Goal: Transaction & Acquisition: Book appointment/travel/reservation

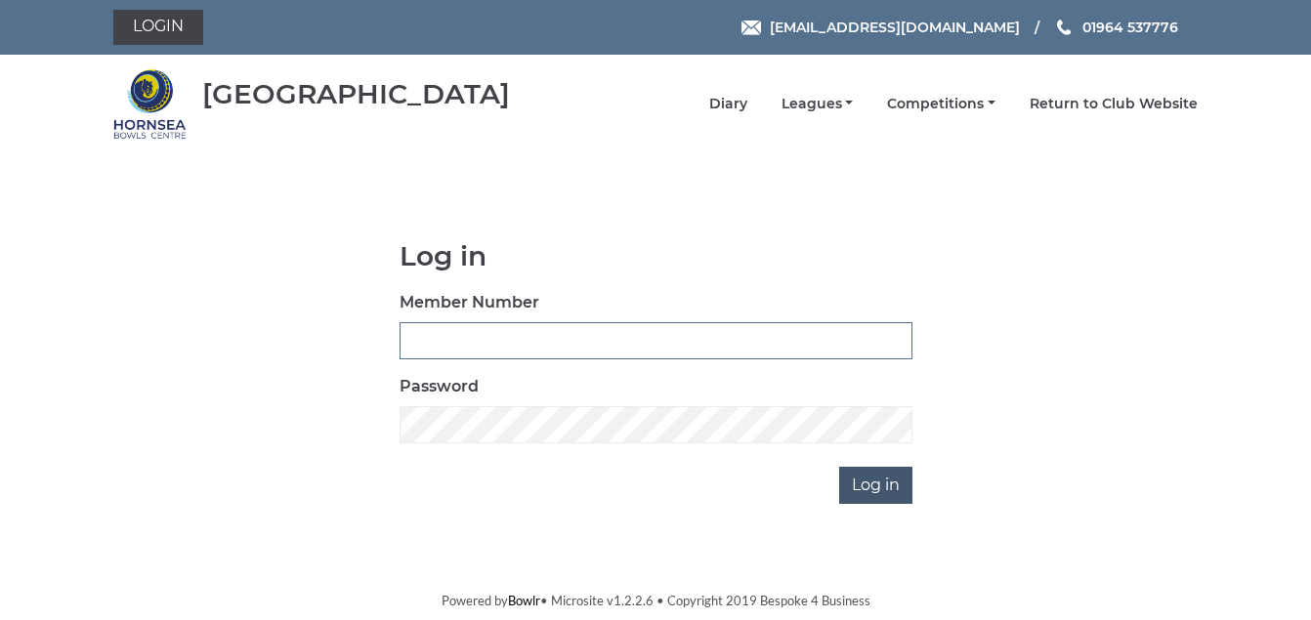
type input "1088"
click at [857, 487] on input "Log in" at bounding box center [875, 485] width 73 height 37
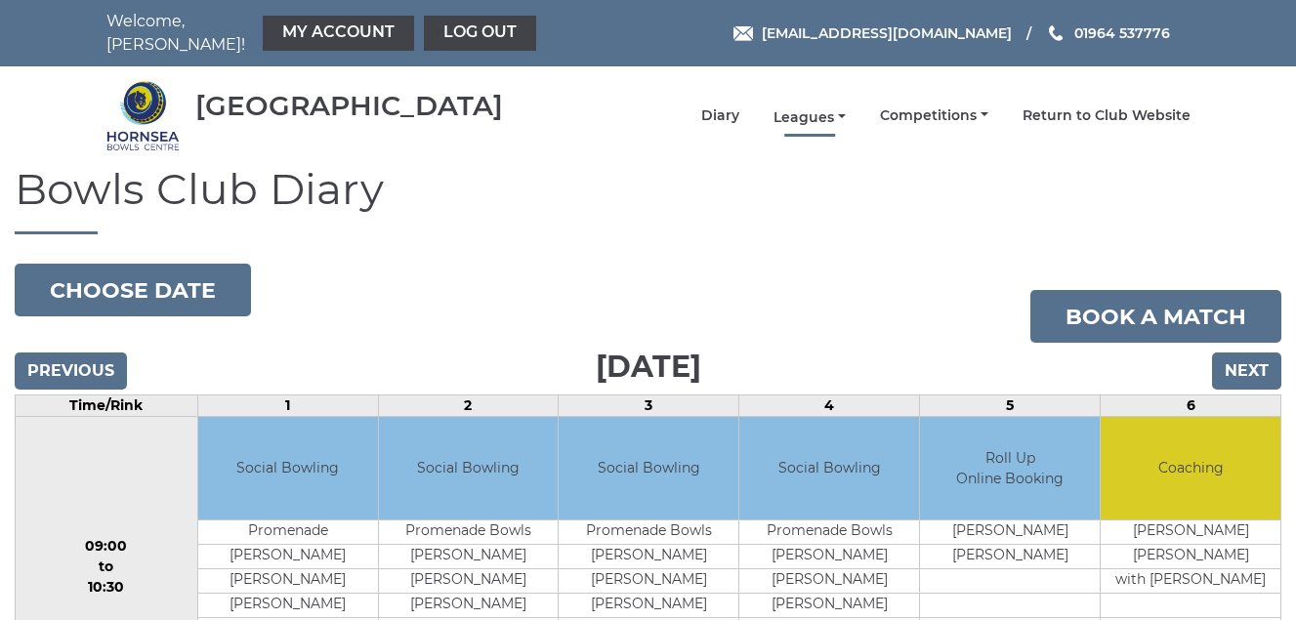
click at [809, 118] on link "Leagues" at bounding box center [810, 117] width 72 height 19
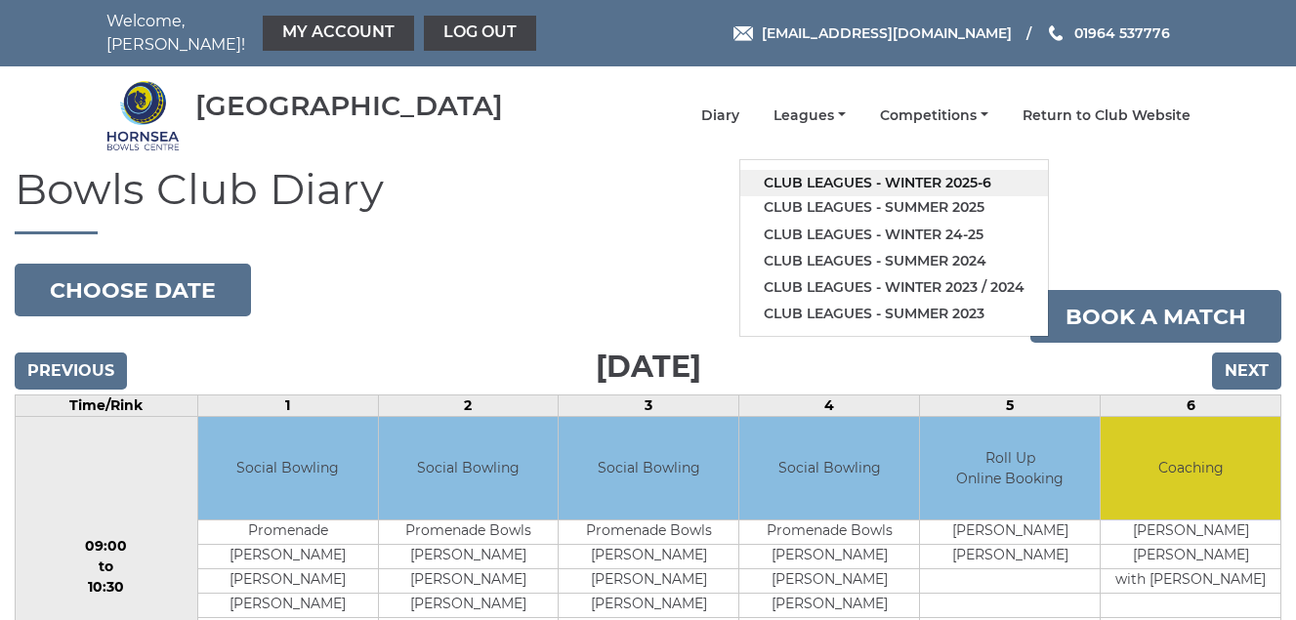
click at [826, 183] on link "Club leagues - Winter 2025-6" at bounding box center [894, 183] width 308 height 26
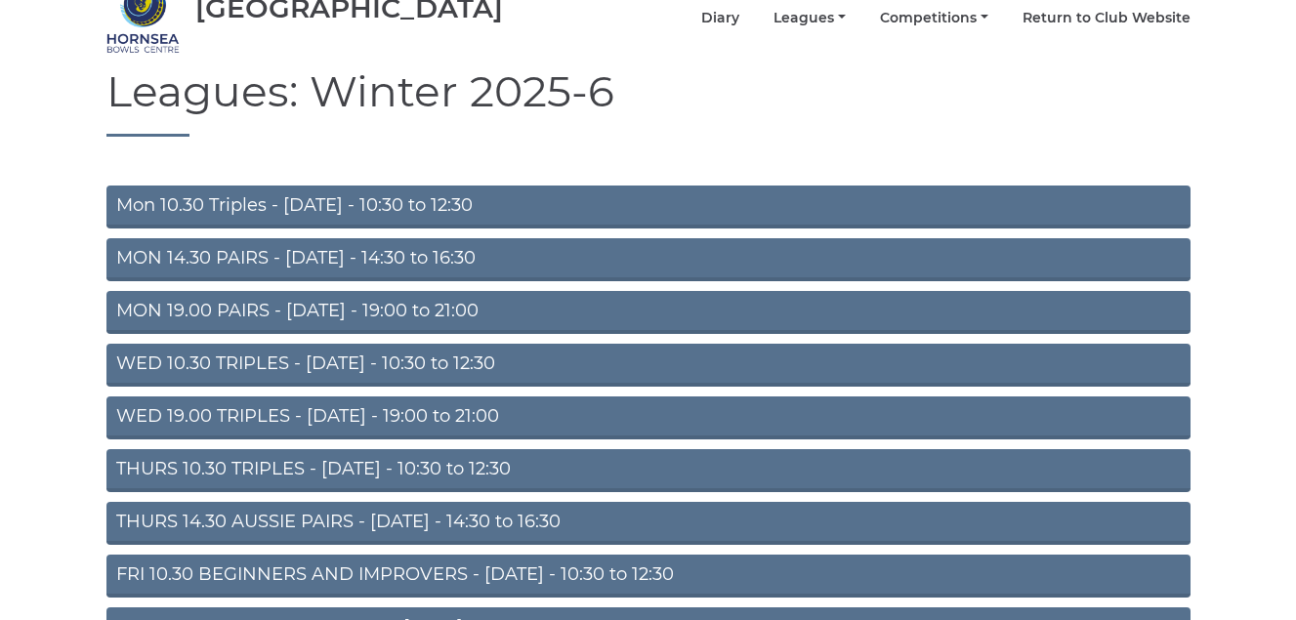
scroll to position [195, 0]
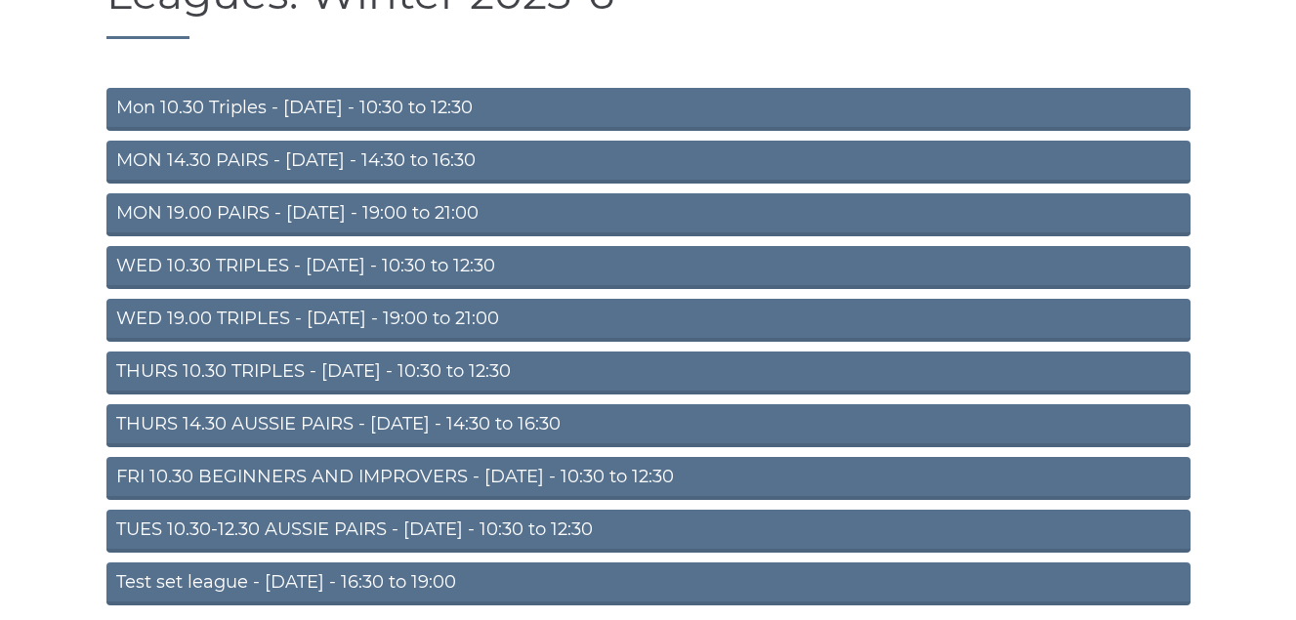
click at [441, 524] on link "TUES 10.30-12.30 AUSSIE PAIRS - Tuesday - 10:30 to 12:30" at bounding box center [648, 531] width 1084 height 43
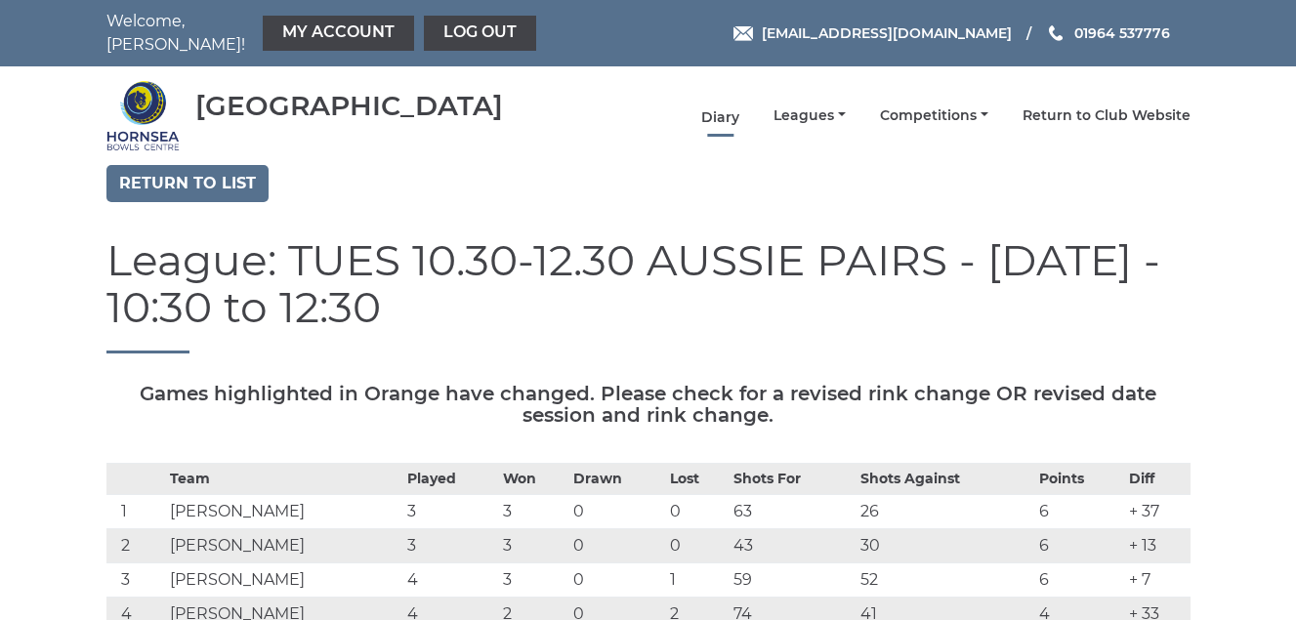
click at [719, 115] on link "Diary" at bounding box center [720, 117] width 38 height 19
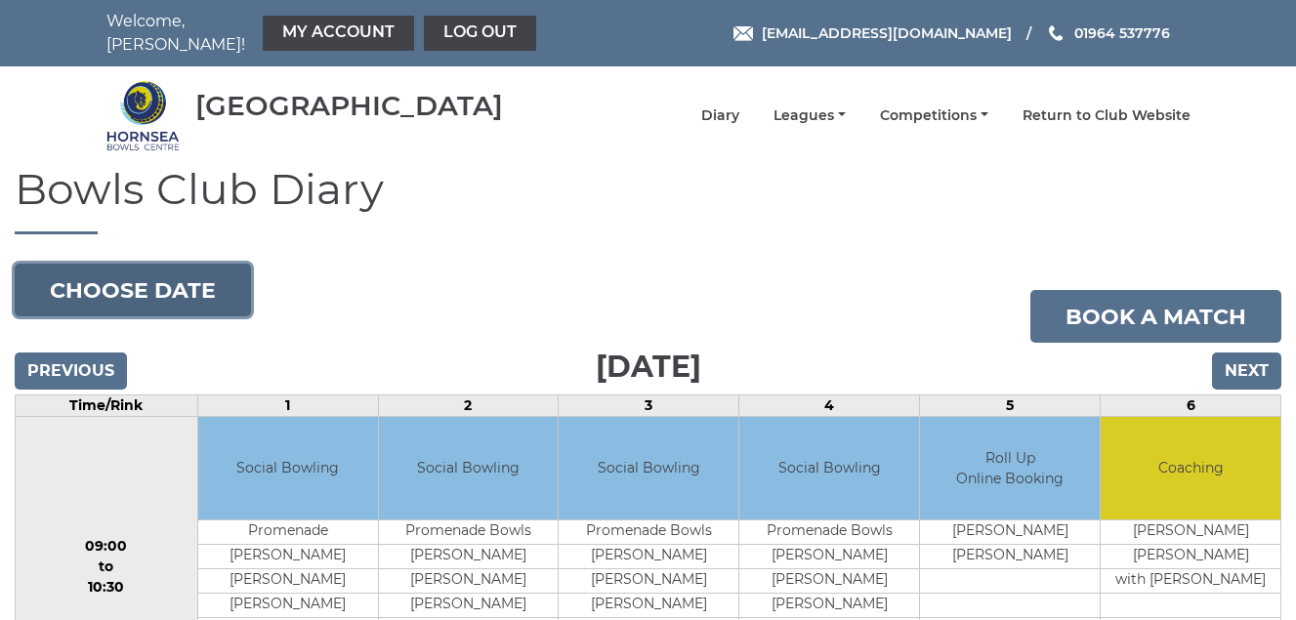
click at [135, 284] on button "Choose date" at bounding box center [133, 290] width 236 height 53
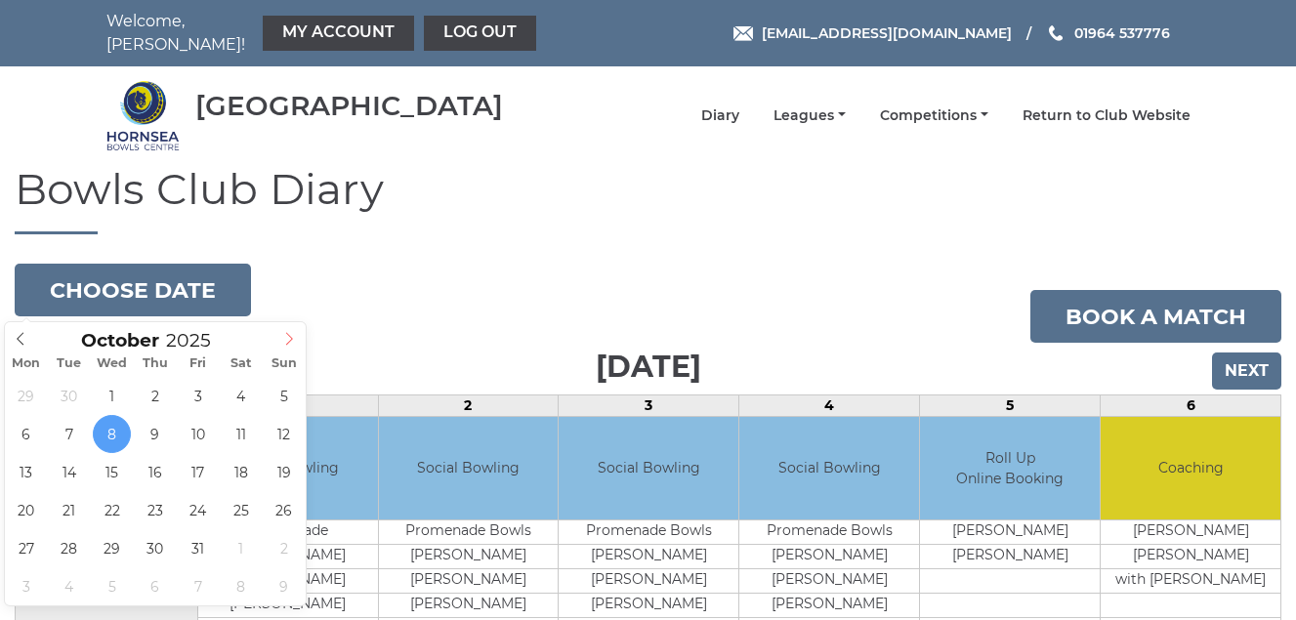
click at [292, 337] on icon at bounding box center [289, 339] width 14 height 14
type input "[DATE]"
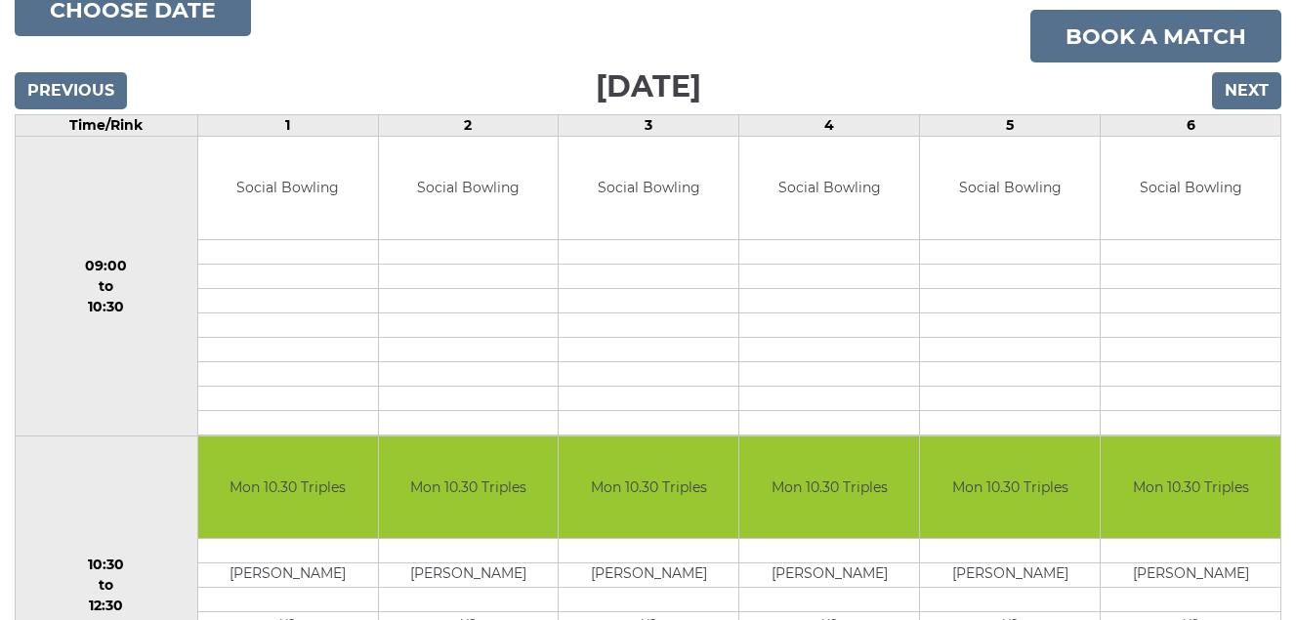
scroll to position [183, 0]
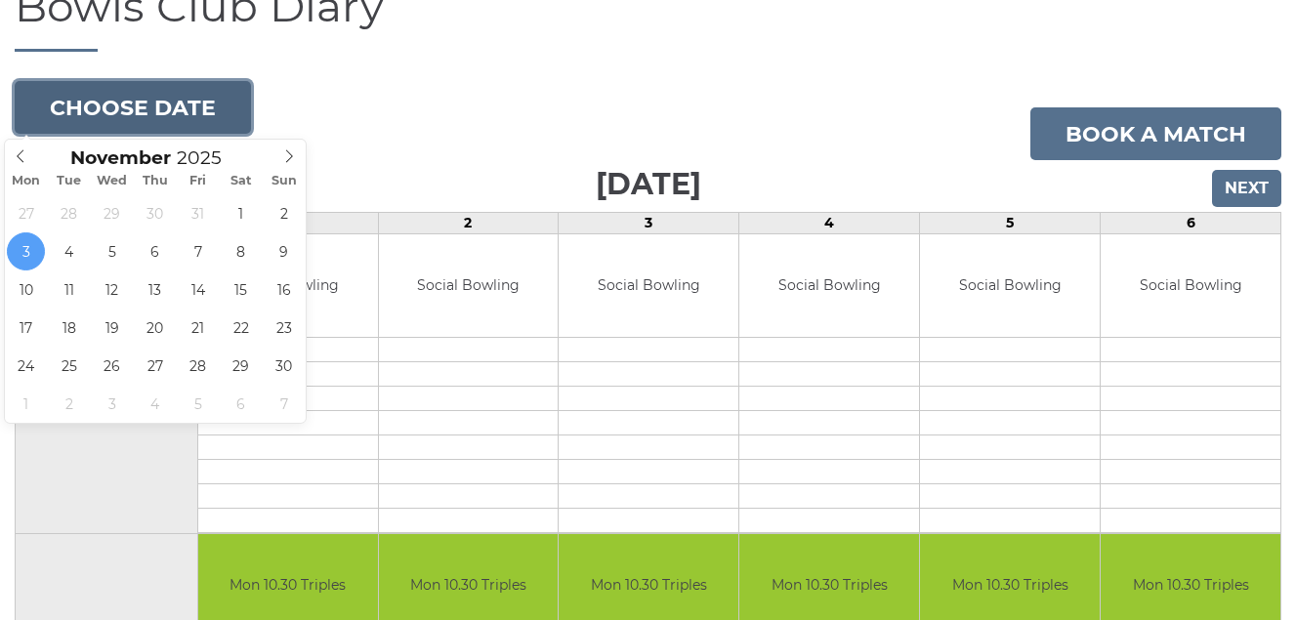
click at [117, 106] on button "Choose date" at bounding box center [133, 107] width 236 height 53
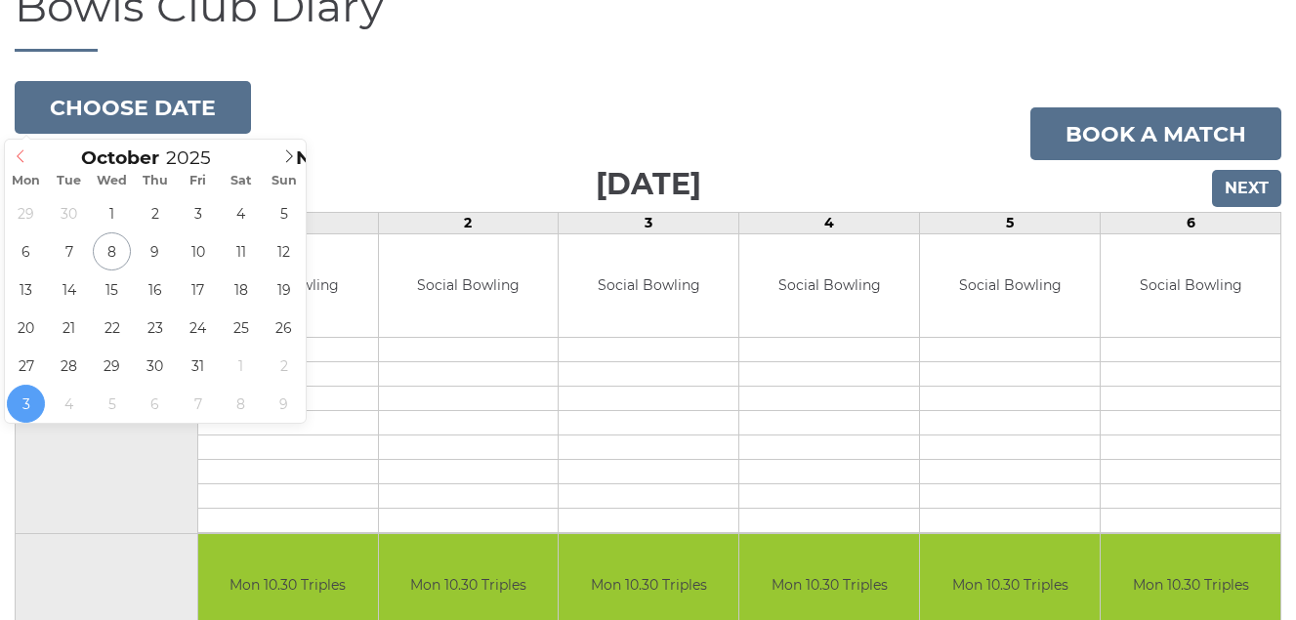
click at [20, 154] on icon at bounding box center [21, 156] width 7 height 13
type input "[DATE]"
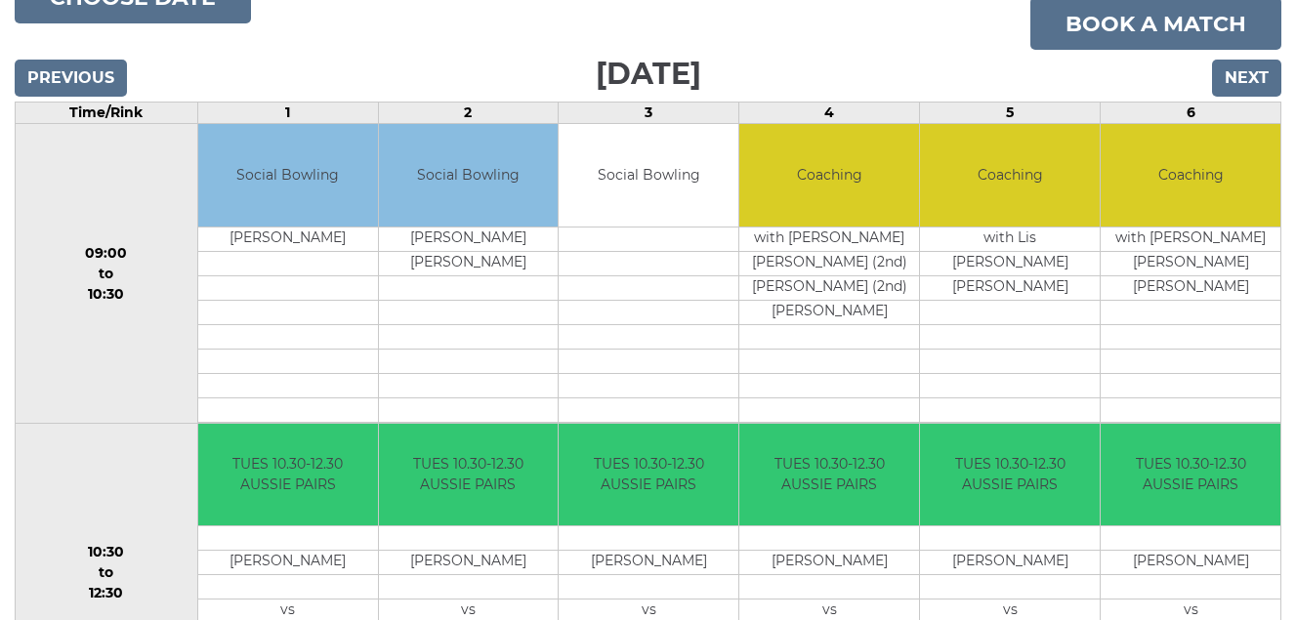
scroll to position [195, 0]
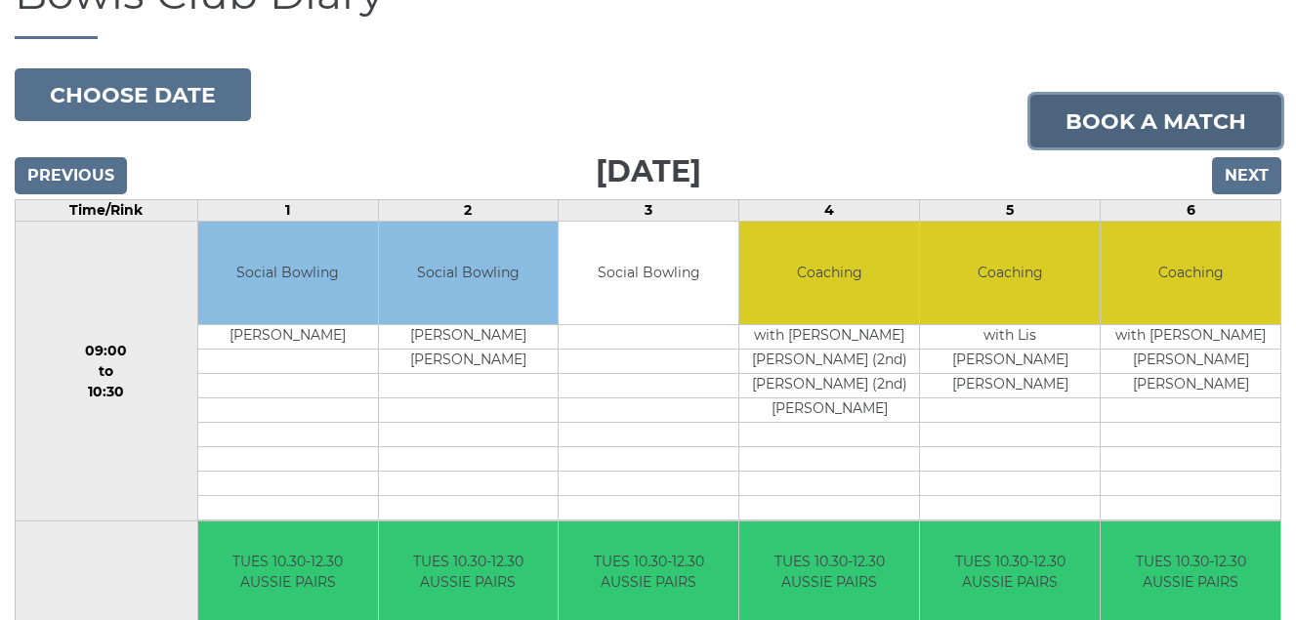
click at [1115, 124] on link "Book a match" at bounding box center [1155, 121] width 251 height 53
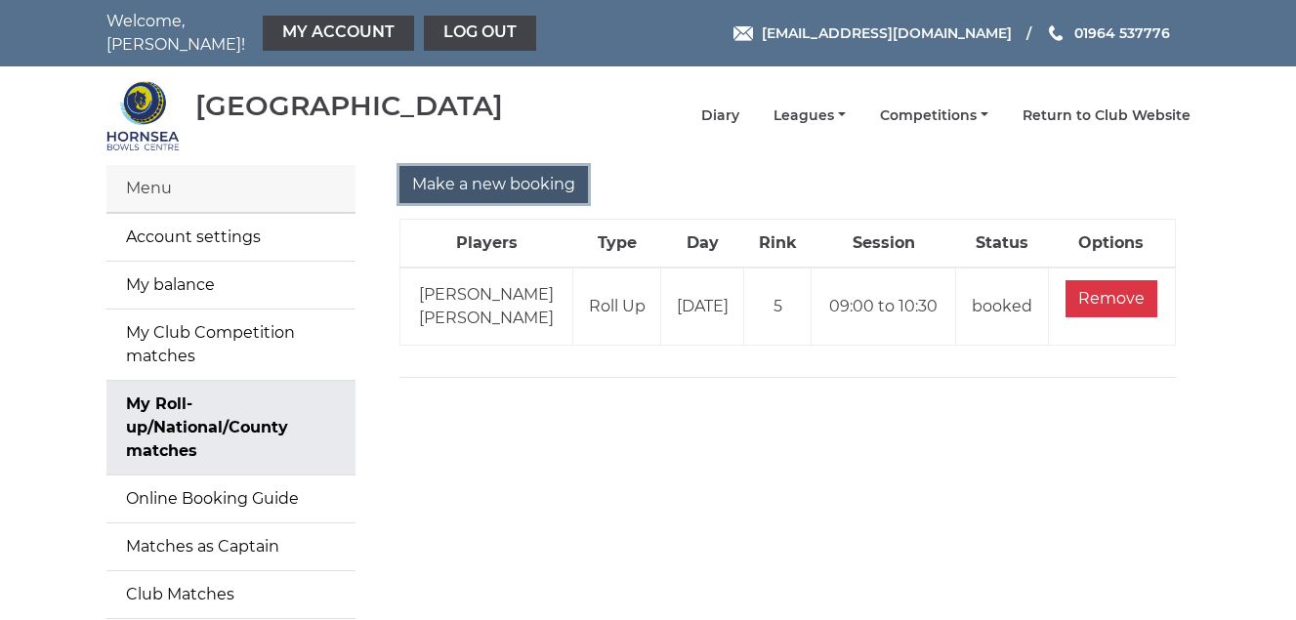
click at [489, 181] on input "Make a new booking" at bounding box center [493, 184] width 189 height 37
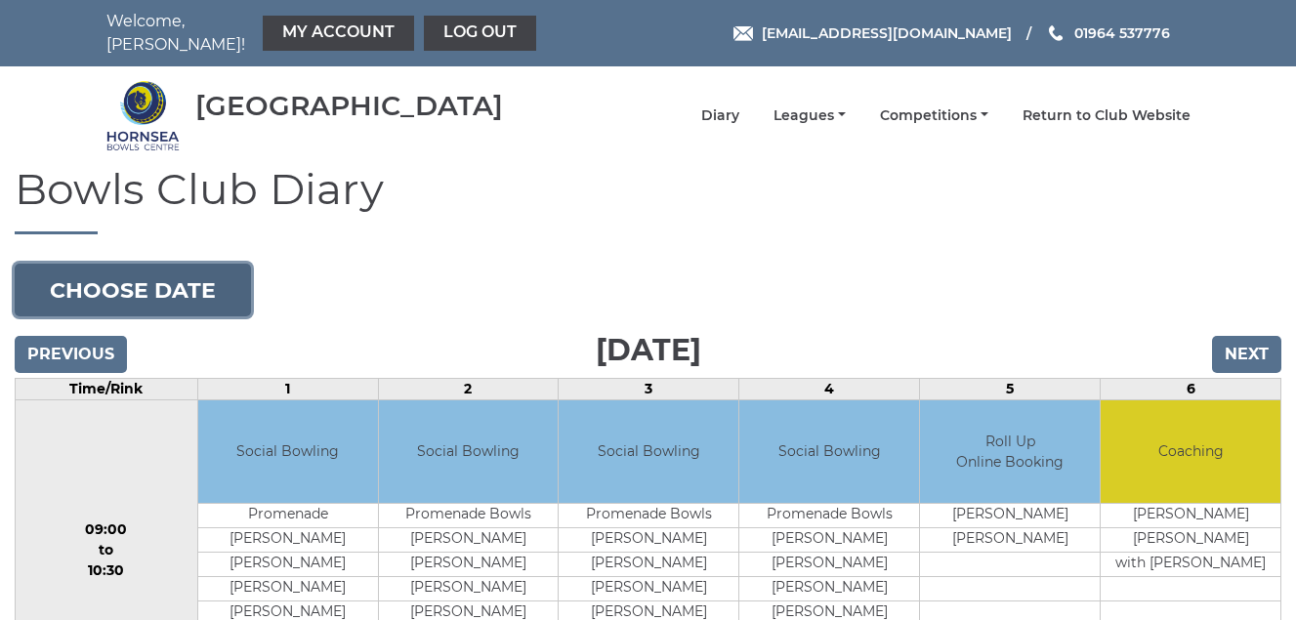
click at [193, 293] on button "Choose date" at bounding box center [133, 290] width 236 height 53
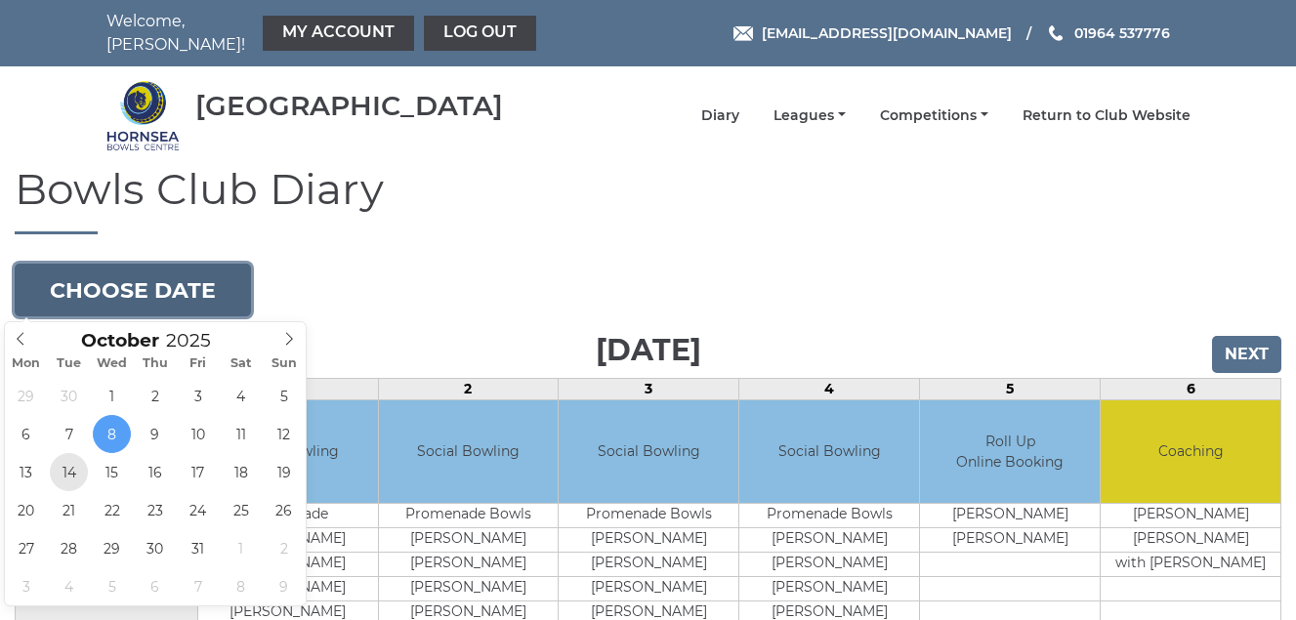
type input "2025-10-14"
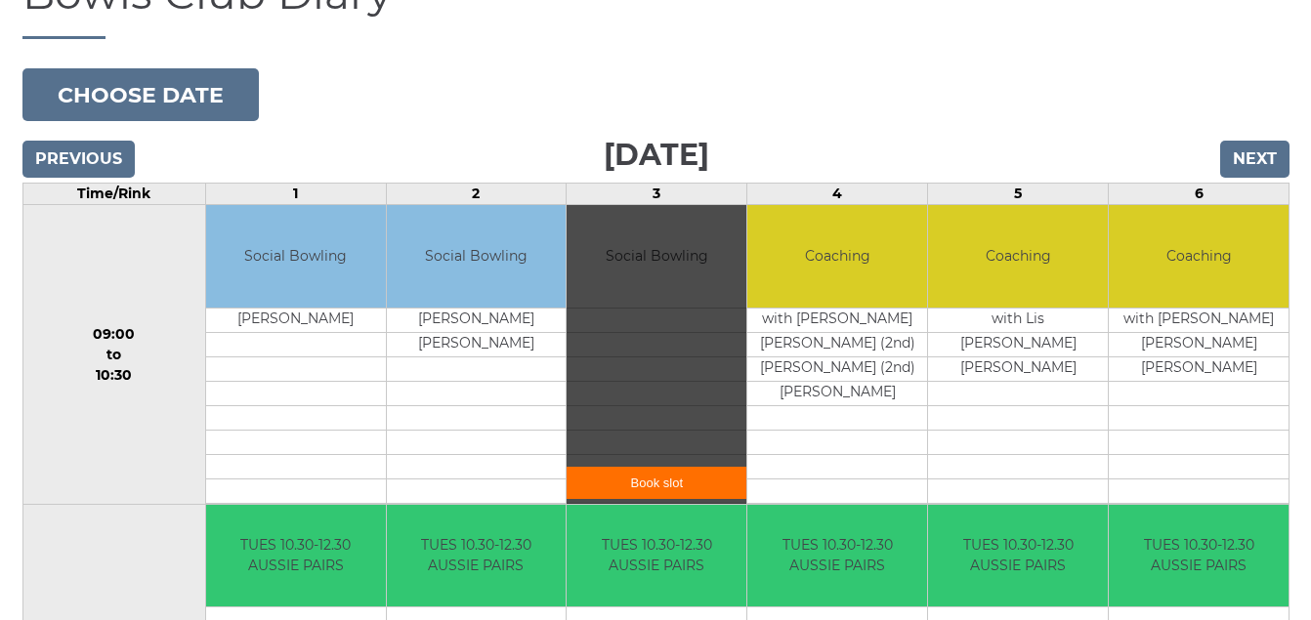
scroll to position [293, 0]
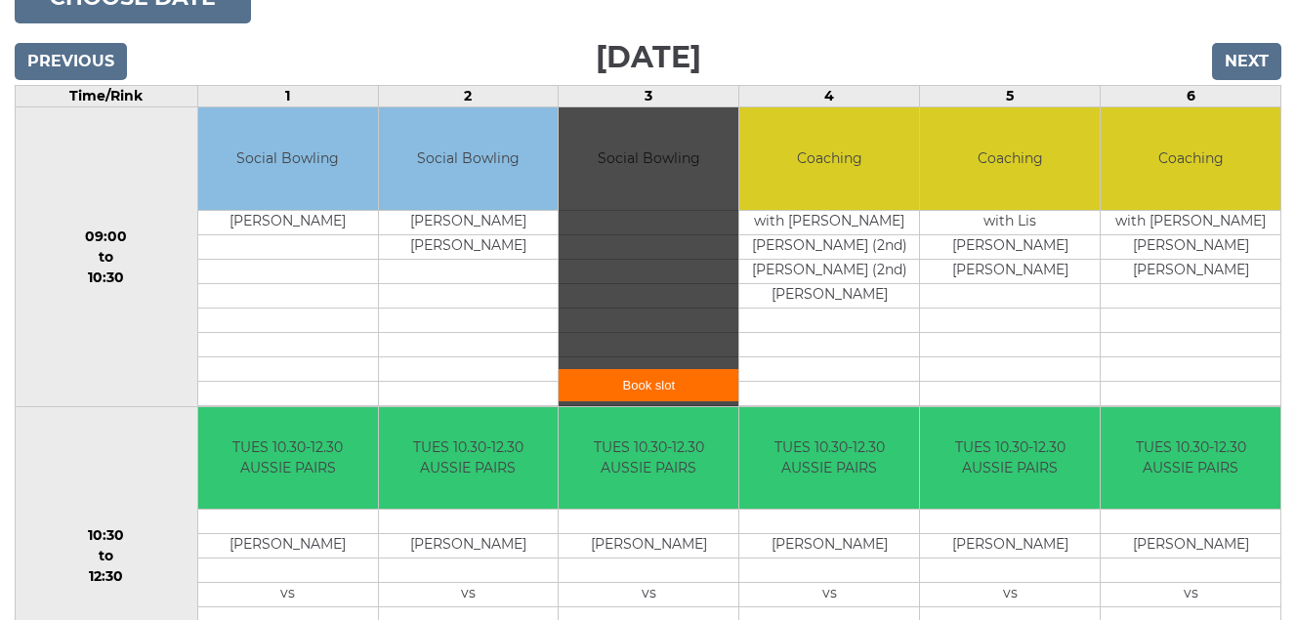
click at [647, 385] on link "Book slot" at bounding box center [649, 385] width 180 height 32
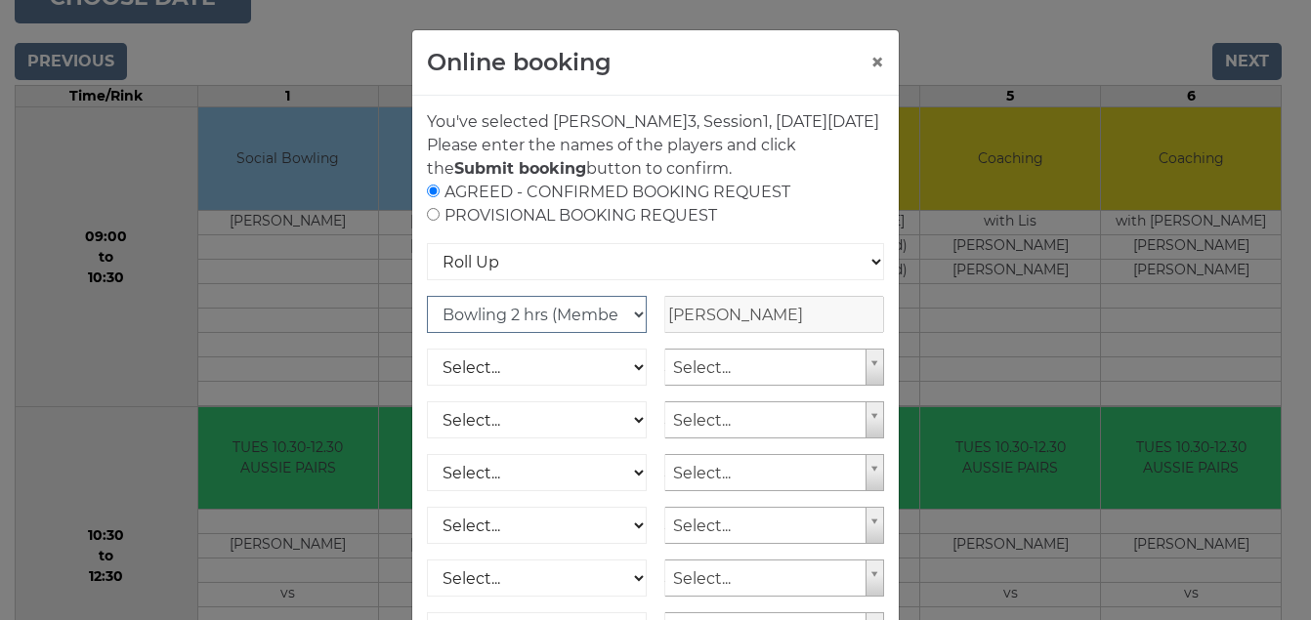
click at [631, 333] on select "Club Competition (Member) National (Member) Bowling 1.5 hrs (Member) Junior (Up…" at bounding box center [537, 314] width 220 height 37
select select "1_54"
click at [427, 319] on select "Club Competition (Member) National (Member) Bowling 1.5 hrs (Member) Junior (Up…" at bounding box center [537, 314] width 220 height 37
click at [631, 386] on select "Select... Club Competition (Member) Club Competition (Visitor) National (Member…" at bounding box center [537, 367] width 220 height 37
select select "1_54"
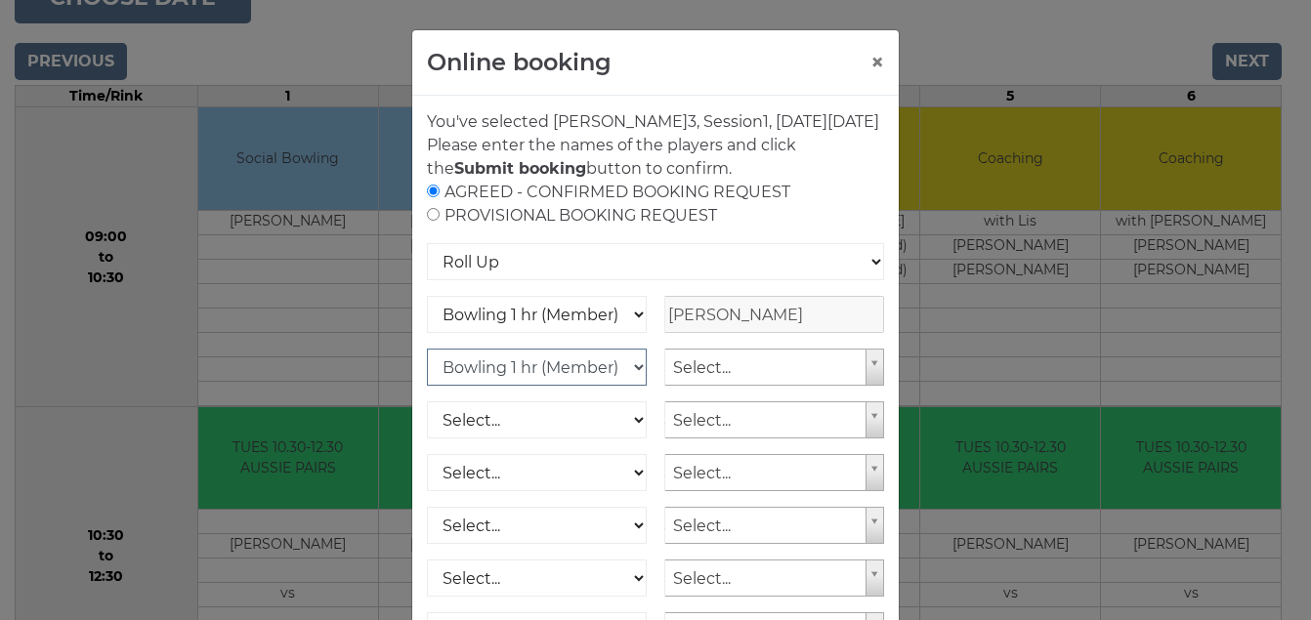
click at [427, 372] on select "Select... Club Competition (Member) Club Competition (Visitor) National (Member…" at bounding box center [537, 367] width 220 height 37
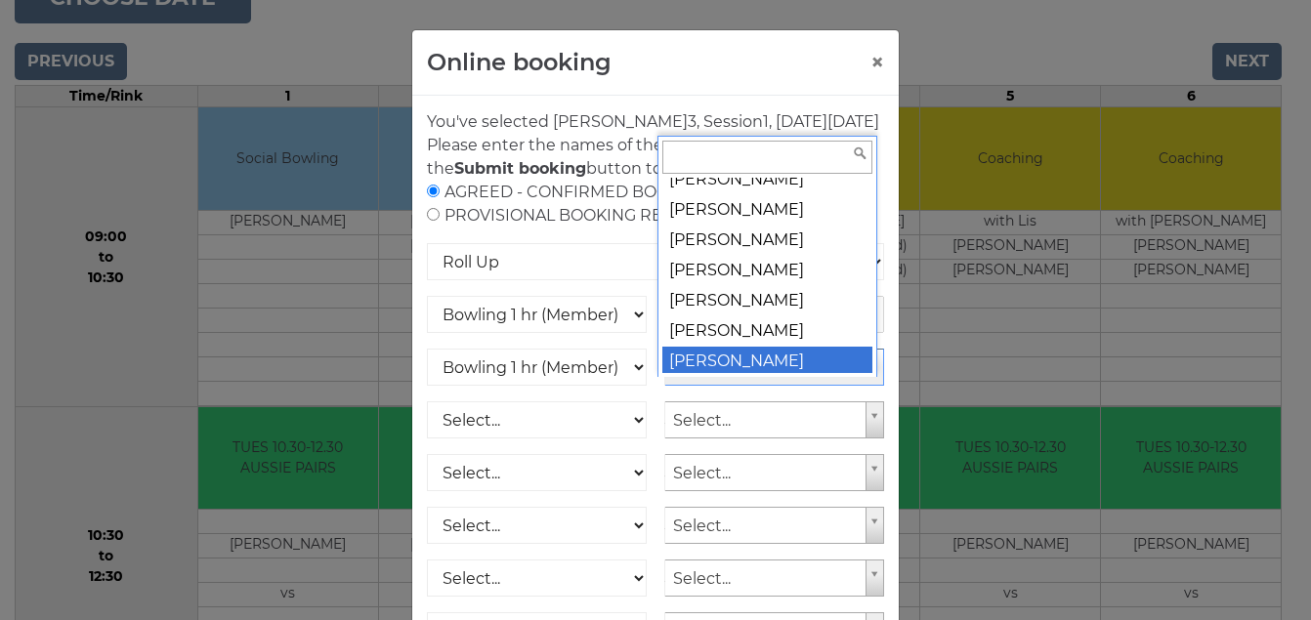
scroll to position [8710, 0]
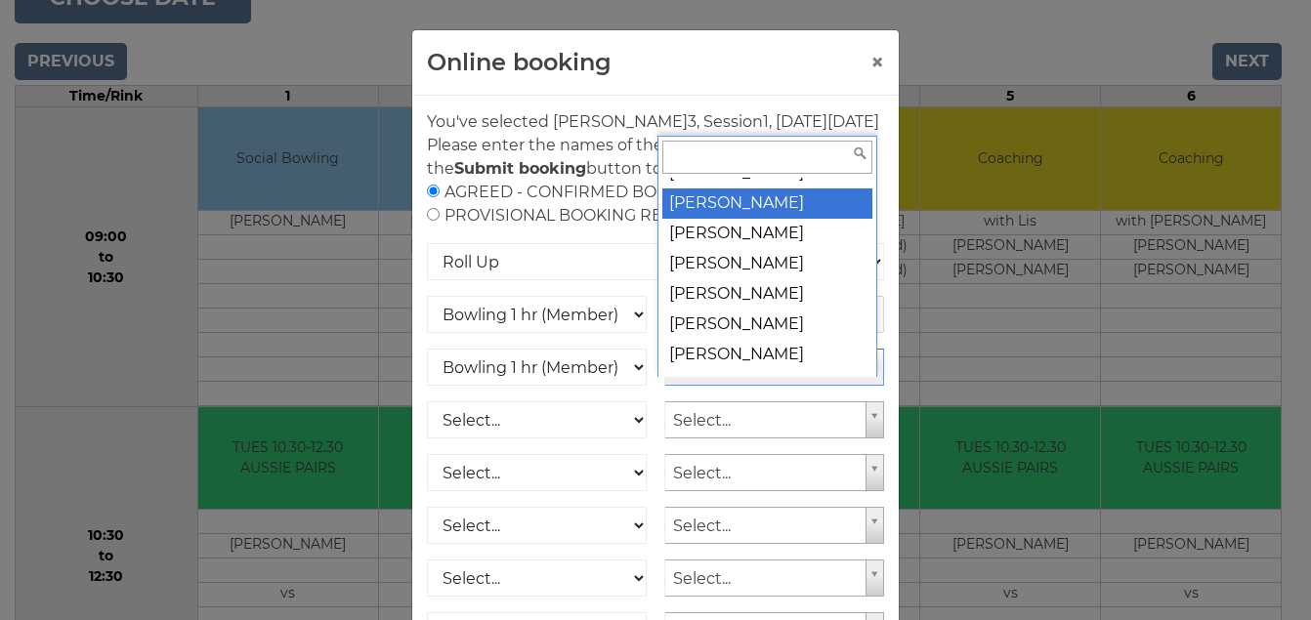
select select "688"
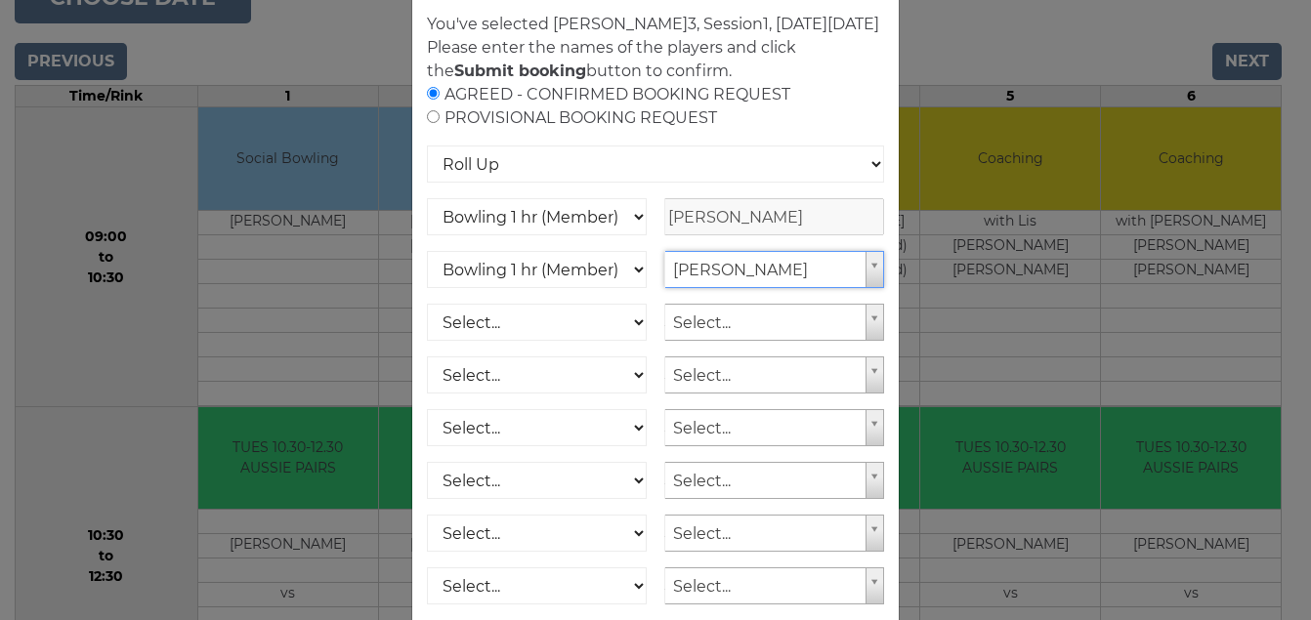
scroll to position [286, 0]
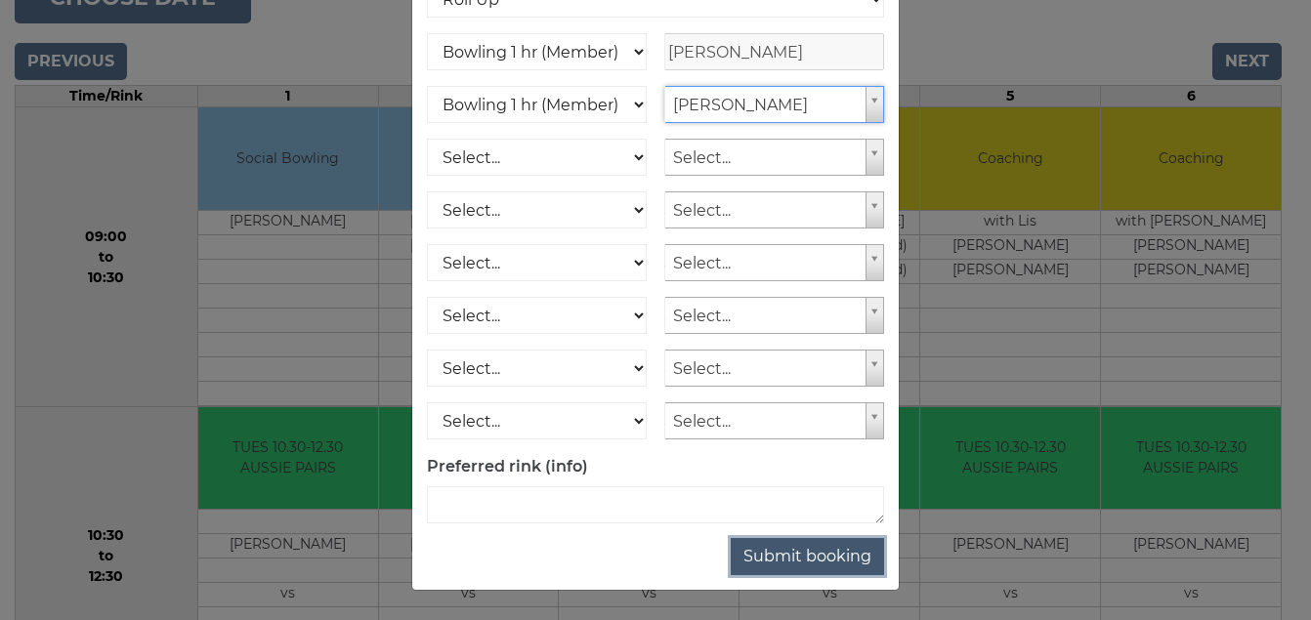
click at [802, 550] on button "Submit booking" at bounding box center [807, 556] width 153 height 37
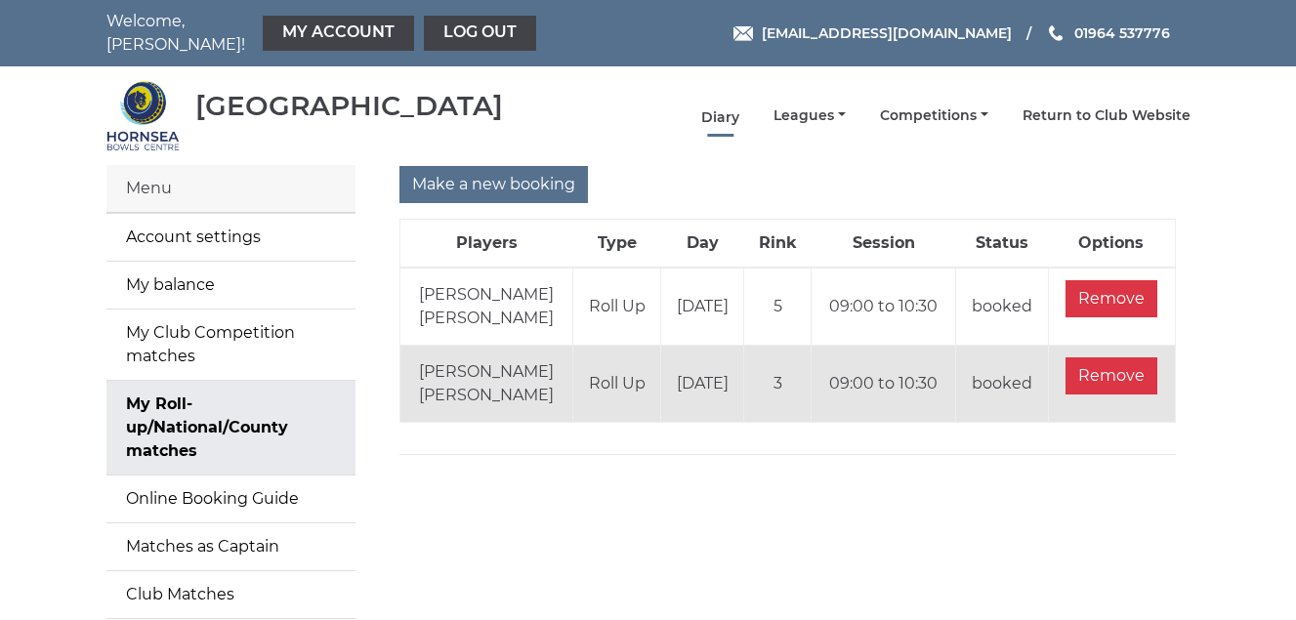
click at [721, 119] on link "Diary" at bounding box center [720, 117] width 38 height 19
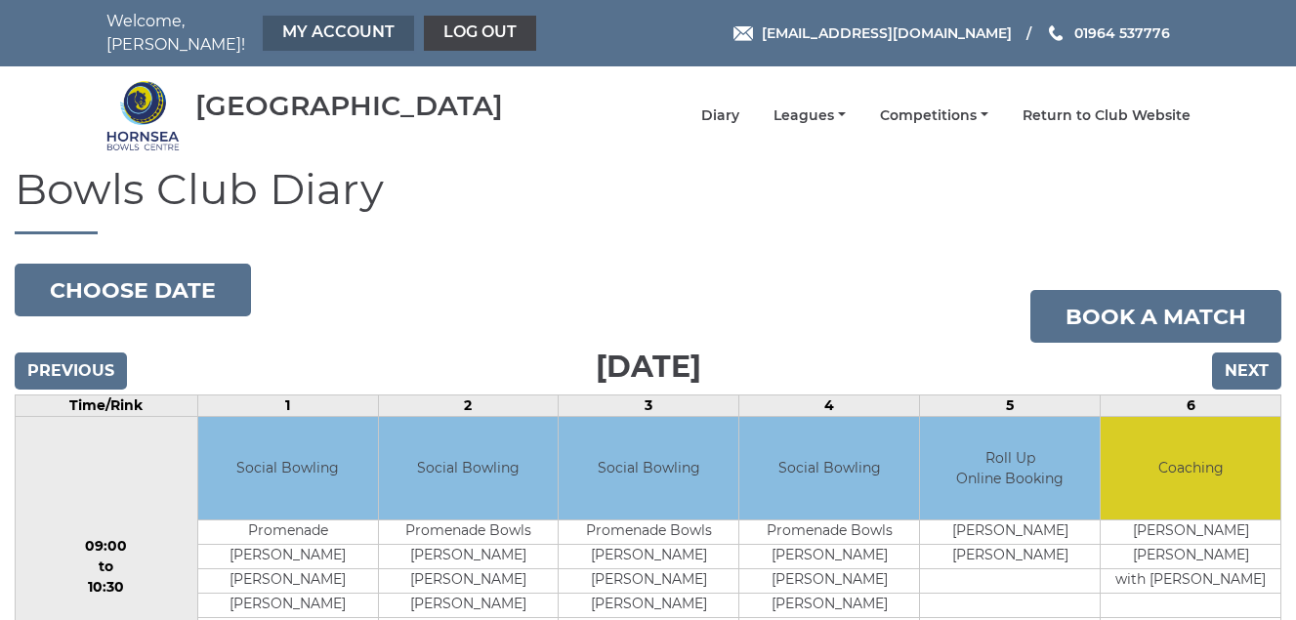
click at [344, 29] on link "My Account" at bounding box center [338, 33] width 151 height 35
